Goal: Transaction & Acquisition: Purchase product/service

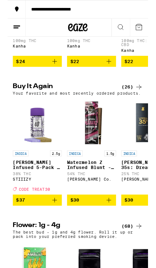
scroll to position [455, 0]
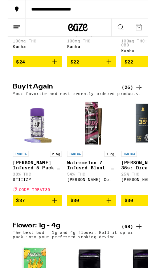
click at [48, 227] on icon "Add to bag" at bounding box center [52, 223] width 9 height 9
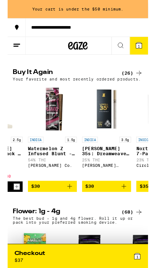
scroll to position [0, 44]
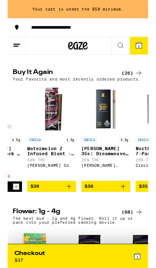
click at [129, 211] on icon "Add to bag" at bounding box center [128, 207] width 9 height 9
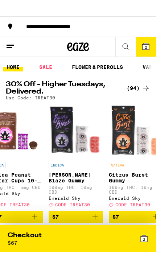
scroll to position [0, 499]
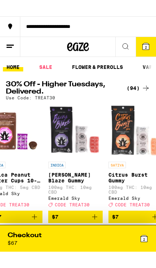
click at [101, 198] on button "$7" at bounding box center [75, 200] width 54 height 12
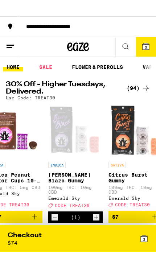
click at [144, 28] on icon at bounding box center [145, 30] width 7 height 7
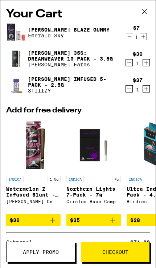
click at [122, 250] on span "Checkout" at bounding box center [115, 251] width 26 height 5
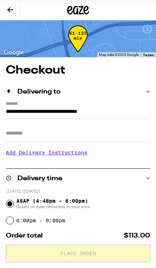
click at [17, 133] on input "Apt/Suite" at bounding box center [78, 133] width 144 height 17
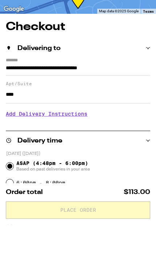
type input "****"
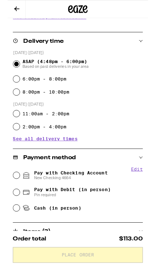
scroll to position [140, 0]
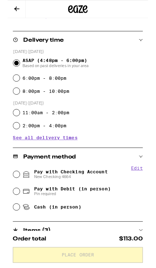
click at [11, 209] on div "Pay with Debit (in person) Pin required" at bounding box center [78, 212] width 144 height 19
click at [11, 216] on input "Pay with Debit (in person) Pin required" at bounding box center [9, 212] width 7 height 7
radio input "true"
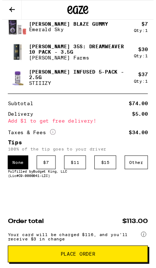
scroll to position [401, 0]
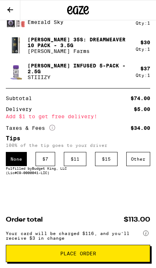
click at [68, 256] on span "Place Order" at bounding box center [78, 253] width 36 height 5
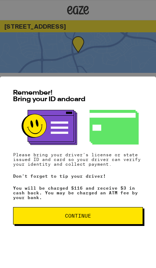
click at [101, 221] on button "Continue" at bounding box center [78, 215] width 130 height 17
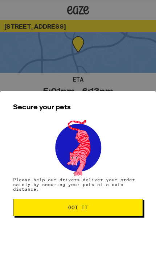
click at [113, 210] on span "Got it" at bounding box center [77, 207] width 117 height 5
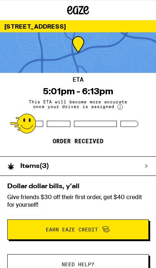
click at [129, 166] on div "Items ( 3 )" at bounding box center [74, 166] width 149 height 19
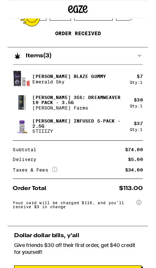
scroll to position [104, 0]
